Goal: Navigation & Orientation: Find specific page/section

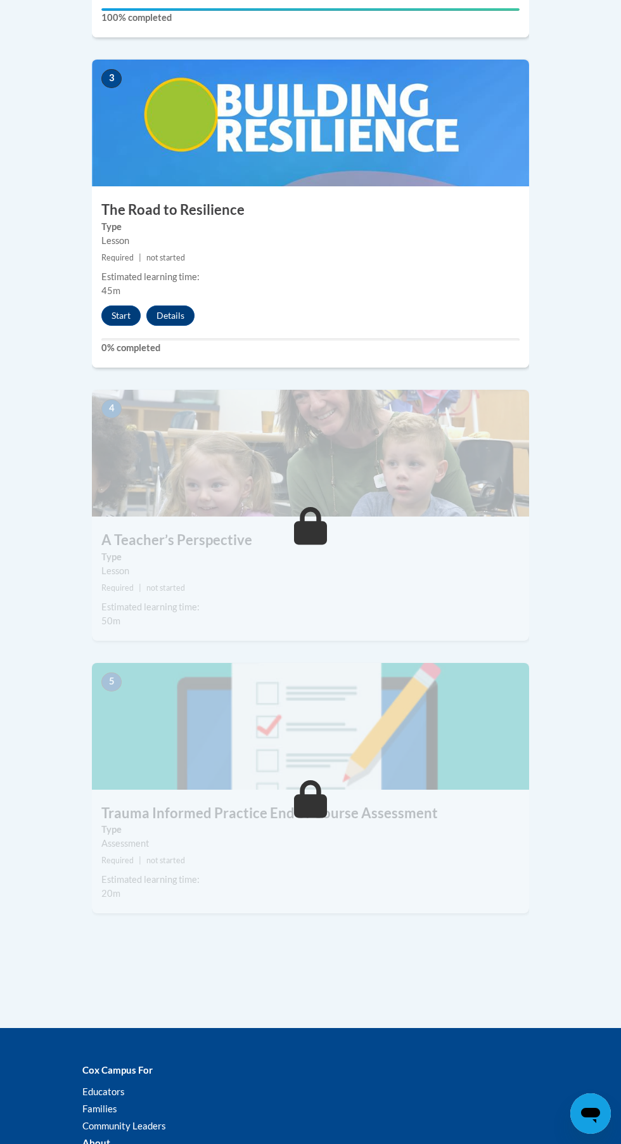
scroll to position [1080, 0]
